Goal: Check status: Check status

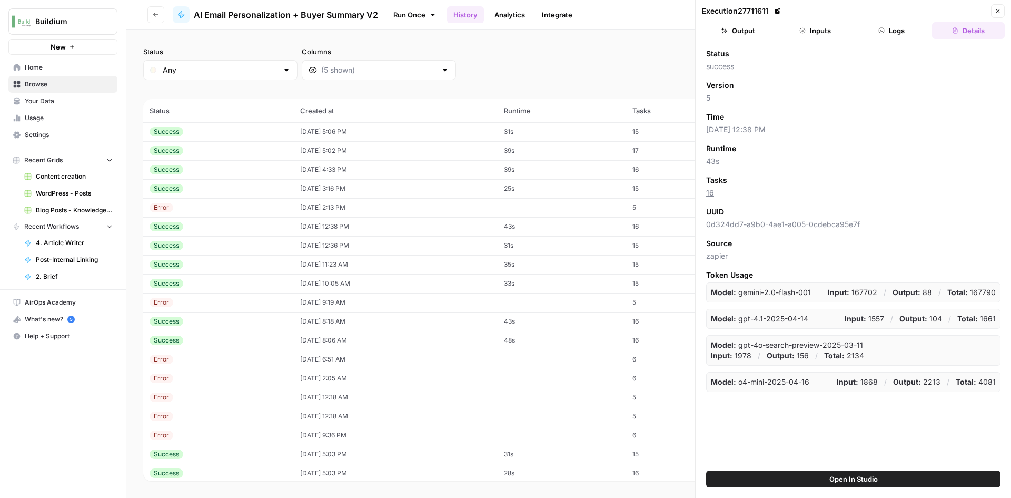
click at [237, 156] on td "Success" at bounding box center [218, 150] width 151 height 19
click at [251, 168] on div "Success" at bounding box center [219, 169] width 138 height 9
click at [811, 38] on button "Inputs" at bounding box center [815, 30] width 73 height 17
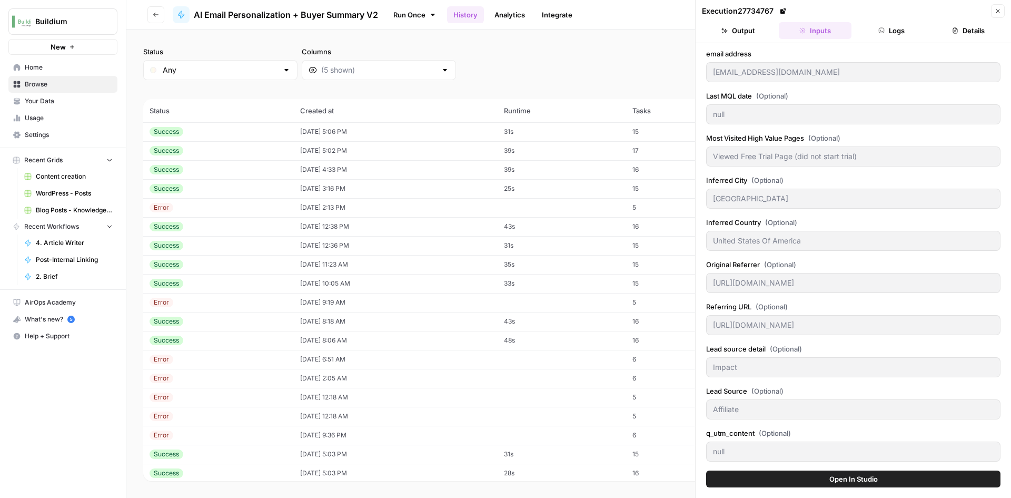
click at [731, 31] on button "Output" at bounding box center [738, 30] width 73 height 17
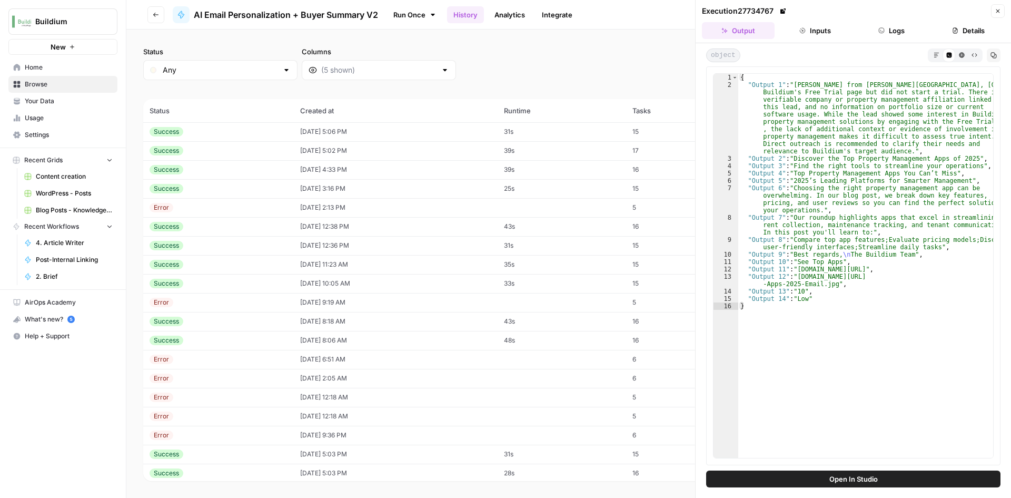
click at [189, 174] on td "Success" at bounding box center [218, 169] width 151 height 19
click at [190, 187] on div "Success" at bounding box center [219, 188] width 138 height 9
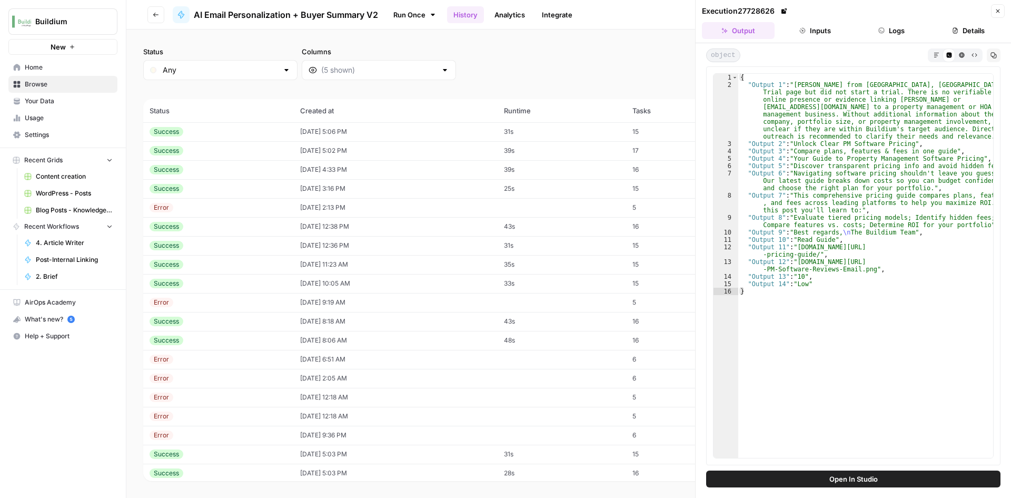
click at [413, 134] on td "08/18/25 at 5:06 PM" at bounding box center [396, 131] width 204 height 19
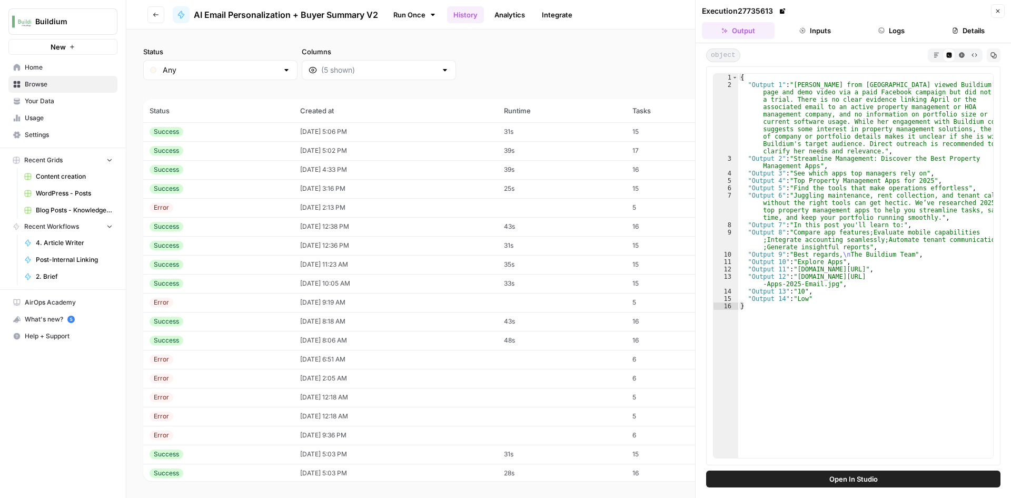
click at [518, 146] on td "39s" at bounding box center [562, 150] width 128 height 19
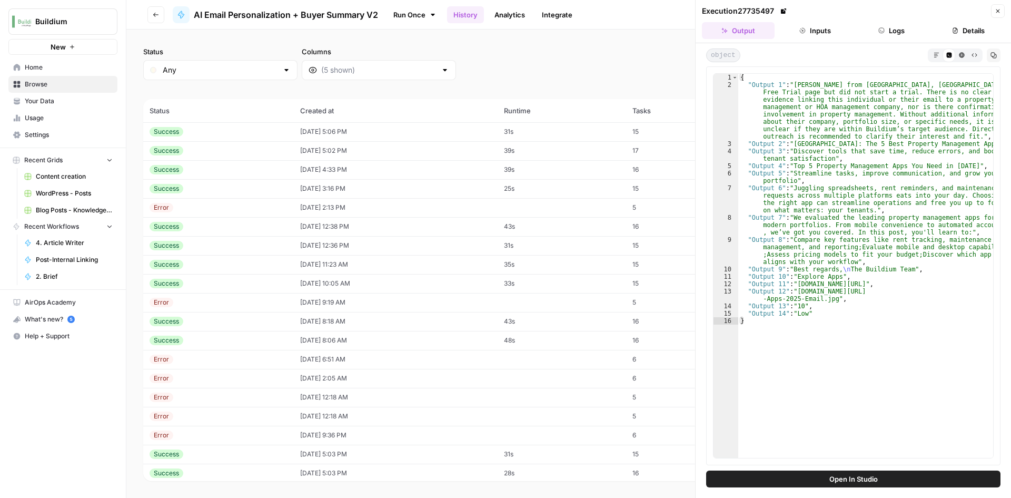
click at [557, 162] on td "39s" at bounding box center [562, 169] width 128 height 19
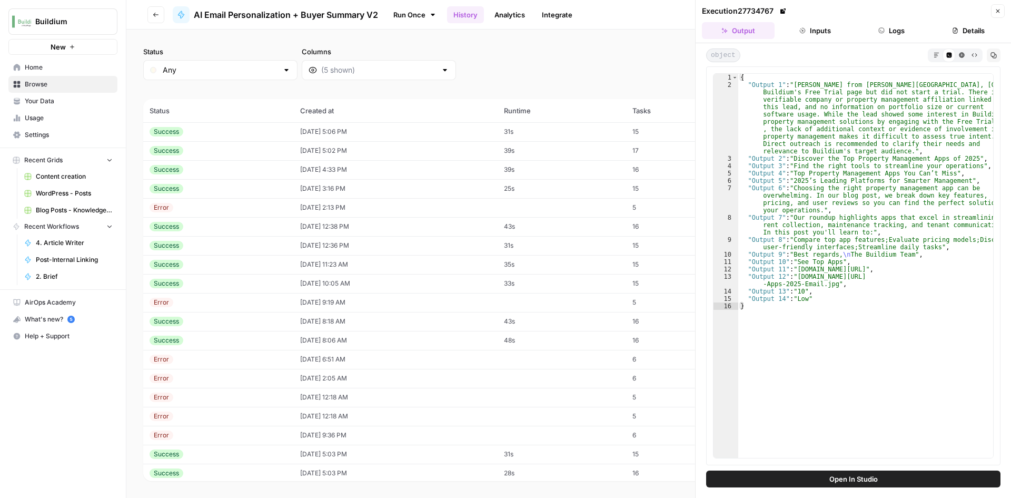
click at [528, 185] on td "25s" at bounding box center [562, 188] width 128 height 19
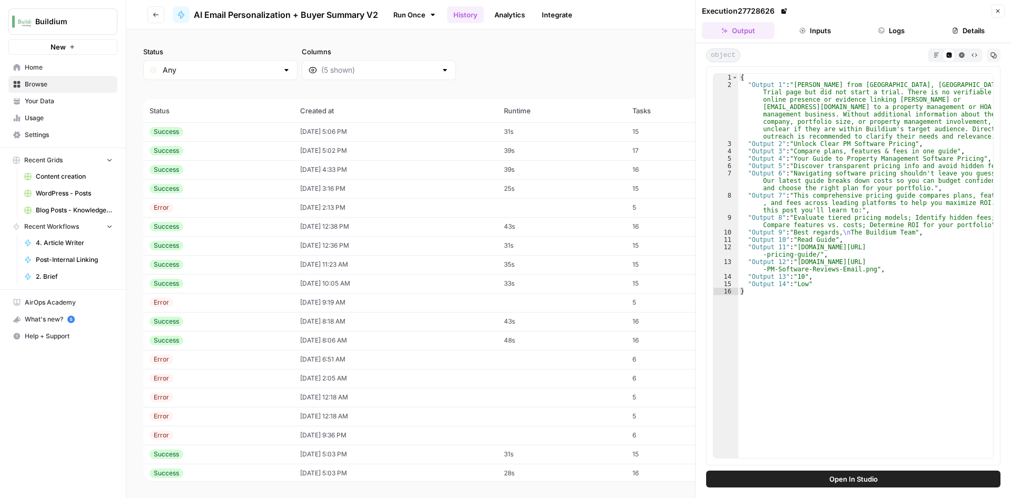
click at [451, 232] on td "[DATE] 12:38 PM" at bounding box center [396, 226] width 204 height 19
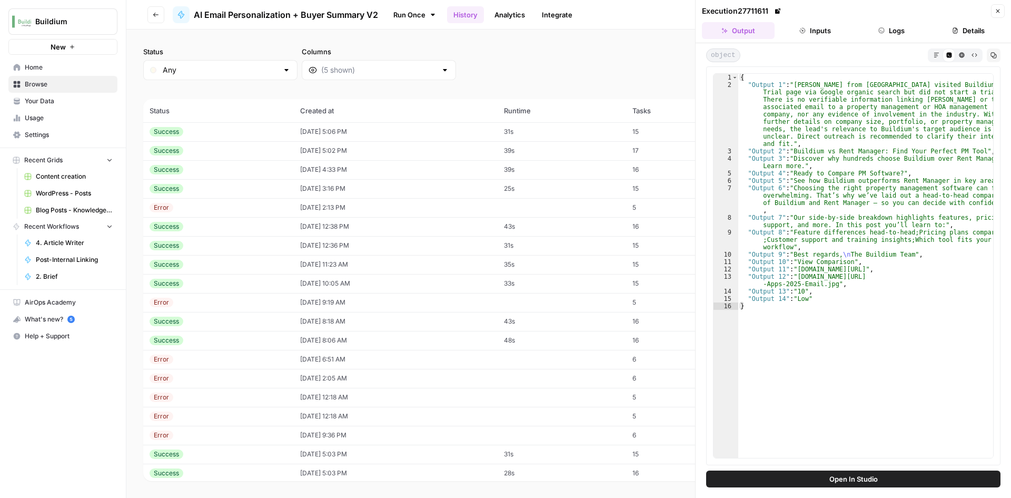
click at [526, 135] on td "31s" at bounding box center [562, 131] width 128 height 19
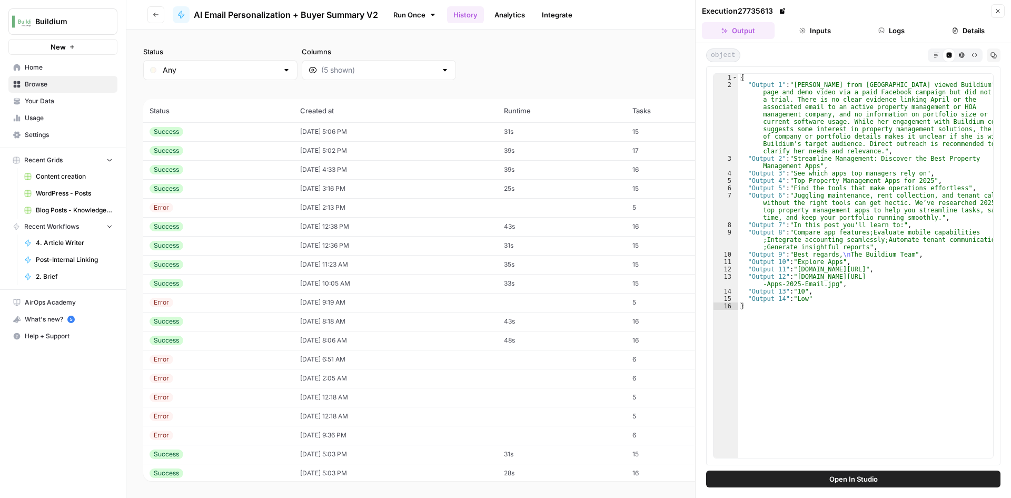
click at [638, 145] on td "17" at bounding box center [676, 150] width 101 height 19
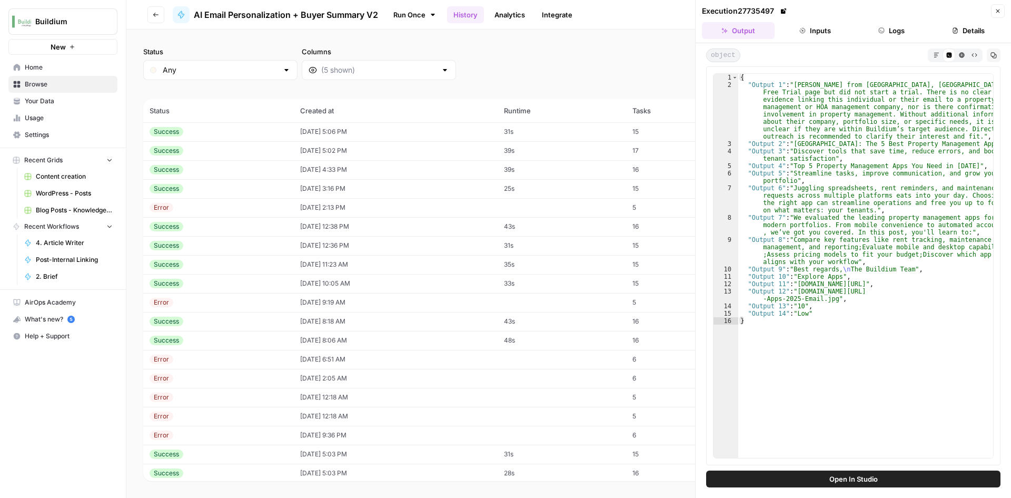
click at [626, 174] on td "39s" at bounding box center [562, 169] width 128 height 19
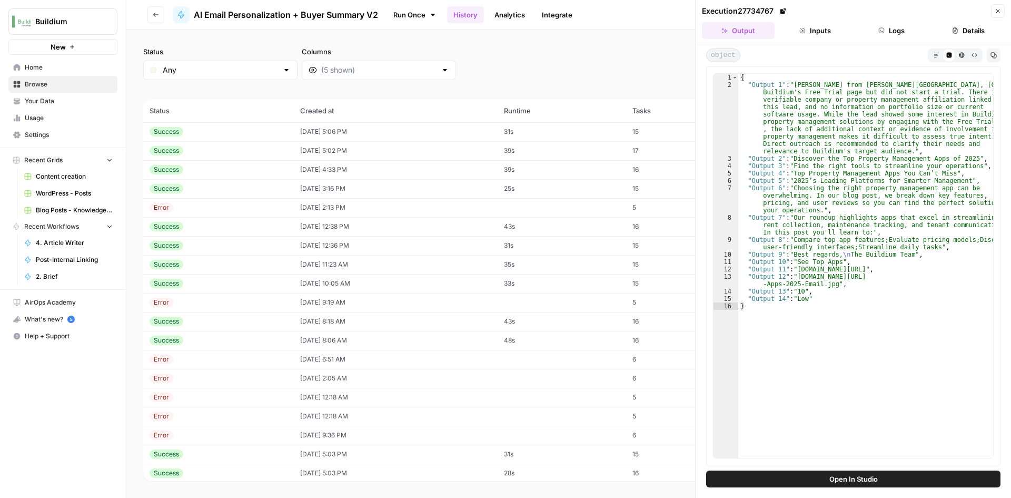
click at [626, 190] on td "25s" at bounding box center [562, 188] width 128 height 19
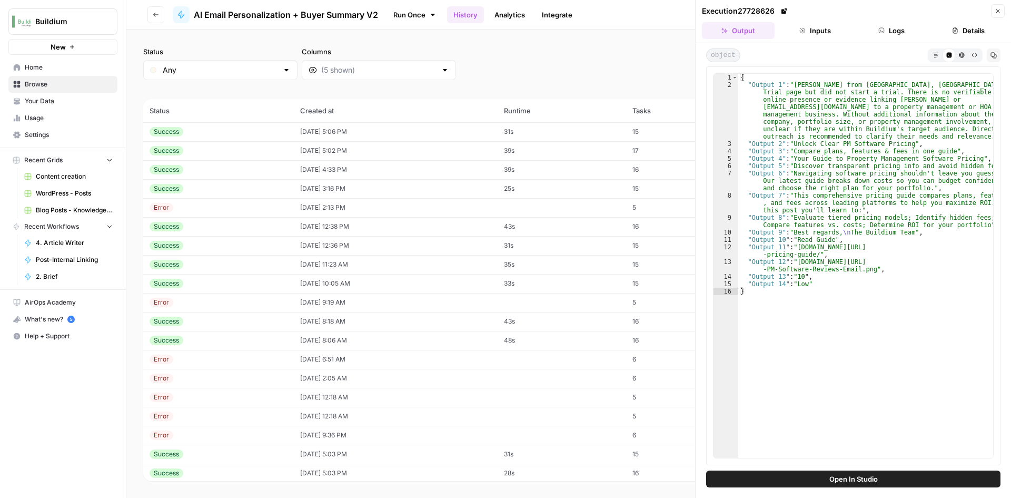
click at [626, 230] on td "43s" at bounding box center [562, 226] width 128 height 19
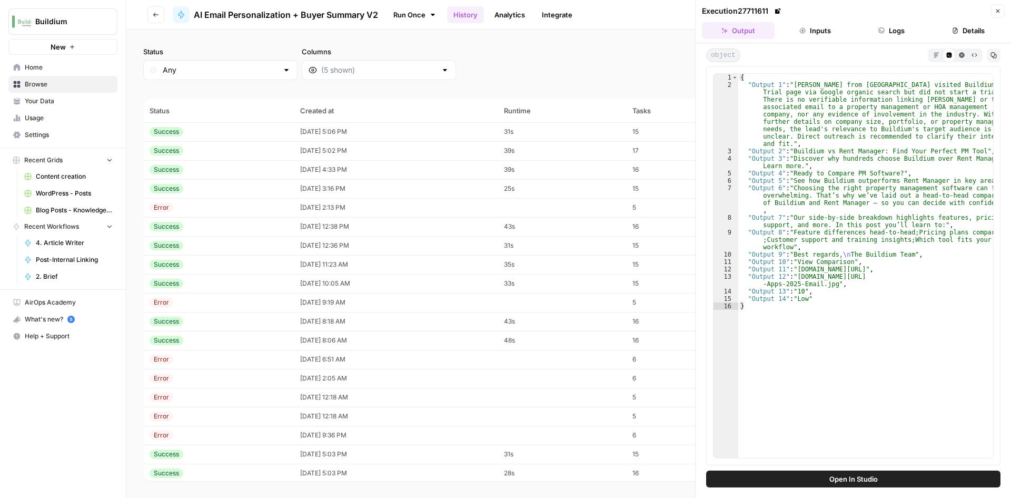
click at [626, 246] on td "31s" at bounding box center [562, 245] width 128 height 19
